Goal: Transaction & Acquisition: Obtain resource

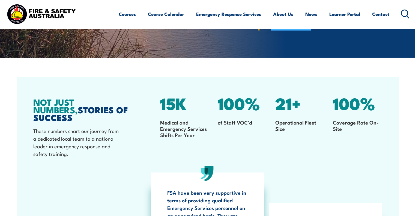
scroll to position [1020, 0]
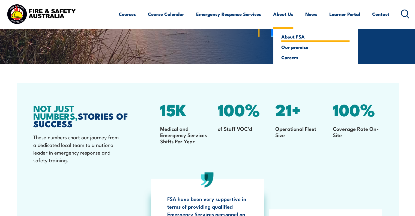
click at [288, 38] on link "About FSA" at bounding box center [315, 36] width 68 height 5
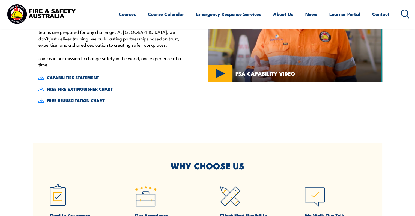
scroll to position [257, 0]
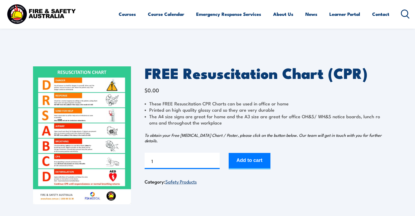
click at [94, 129] on img at bounding box center [82, 135] width 98 height 138
click at [257, 157] on button "Add to cart" at bounding box center [250, 161] width 42 height 16
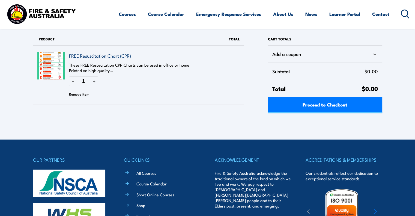
drag, startPoint x: 0, startPoint y: 0, endPoint x: 257, endPoint y: 157, distance: 301.4
click at [257, 157] on h4 "ACKNOWLEDGEMENT" at bounding box center [253, 160] width 76 height 8
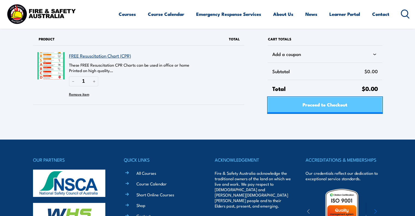
click at [335, 104] on span "Proceed to Checkout" at bounding box center [324, 104] width 45 height 14
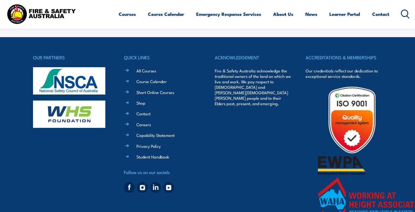
select select "VIC"
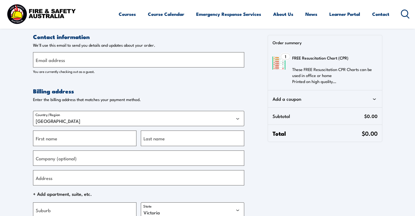
scroll to position [3, 0]
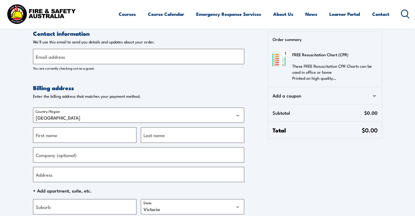
click at [60, 53] on label "Email address" at bounding box center [50, 56] width 29 height 7
click at [60, 53] on input "Email address" at bounding box center [138, 56] width 211 height 15
type input "[PERSON_NAME][EMAIL_ADDRESS][DOMAIN_NAME]"
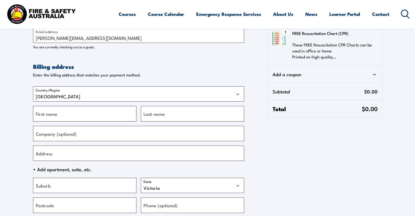
click at [76, 118] on input "First name" at bounding box center [84, 113] width 103 height 15
type input "Matt"
type input "Morris"
click at [12, 152] on section "Contact information Contact information We'll use this email to send you detail…" at bounding box center [207, 135] width 415 height 321
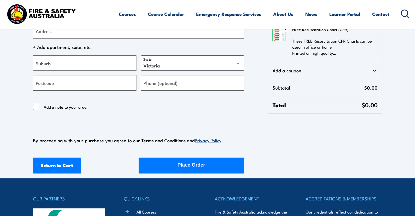
scroll to position [147, 0]
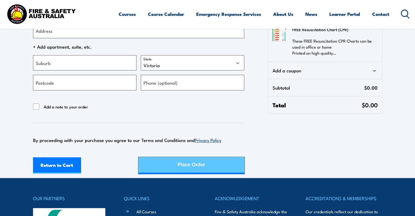
click at [197, 165] on div "Place Order" at bounding box center [192, 164] width 28 height 14
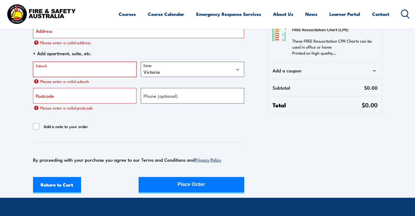
click at [62, 74] on input "Suburb" at bounding box center [84, 69] width 103 height 15
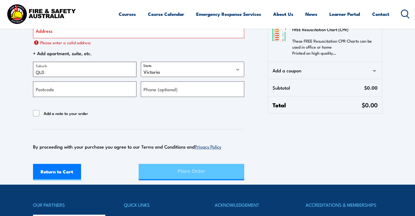
type input "QLD"
click at [201, 173] on div "Return to Cart Place Order" at bounding box center [138, 172] width 211 height 16
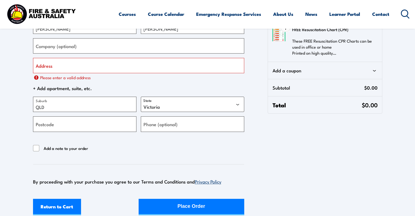
scroll to position [108, 0]
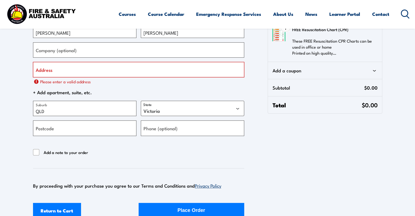
click at [85, 73] on input "Address" at bounding box center [138, 69] width 211 height 15
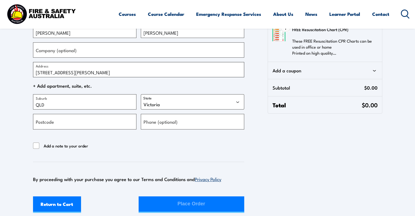
type input "38 Lowry Street Slacks Creek"
click at [179, 200] on div "Return to Cart Place Order" at bounding box center [138, 204] width 211 height 16
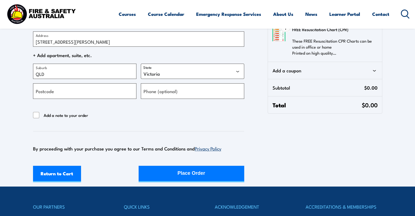
scroll to position [138, 0]
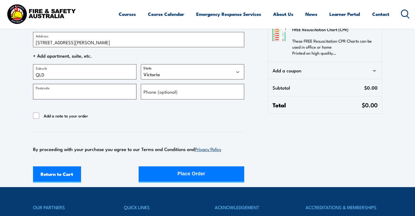
click at [76, 91] on input "Postcode" at bounding box center [84, 91] width 103 height 15
type input "4127"
click at [120, 118] on div "Add a note to your order" at bounding box center [138, 115] width 211 height 7
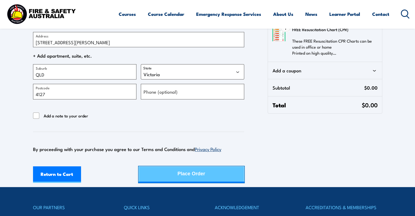
click at [183, 176] on div "Place Order" at bounding box center [192, 173] width 28 height 14
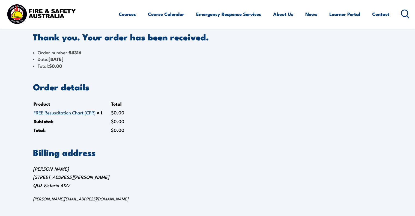
click at [61, 114] on link "FREE Resuscitation Chart (CPR)" at bounding box center [65, 112] width 62 height 7
